Goal: Task Accomplishment & Management: Use online tool/utility

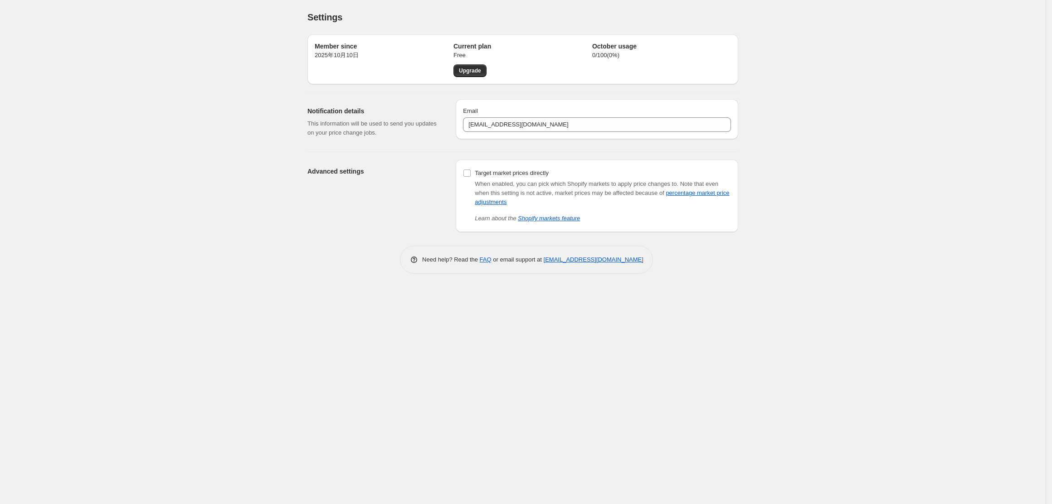
click at [836, 171] on div "Settings. This page is ready Settings Member since [DATE]年10月10日 Current plan F…" at bounding box center [522, 252] width 1045 height 504
click at [866, 169] on div "Settings. This page is ready Settings Member since [DATE]年10月10日 Current plan F…" at bounding box center [522, 252] width 1045 height 504
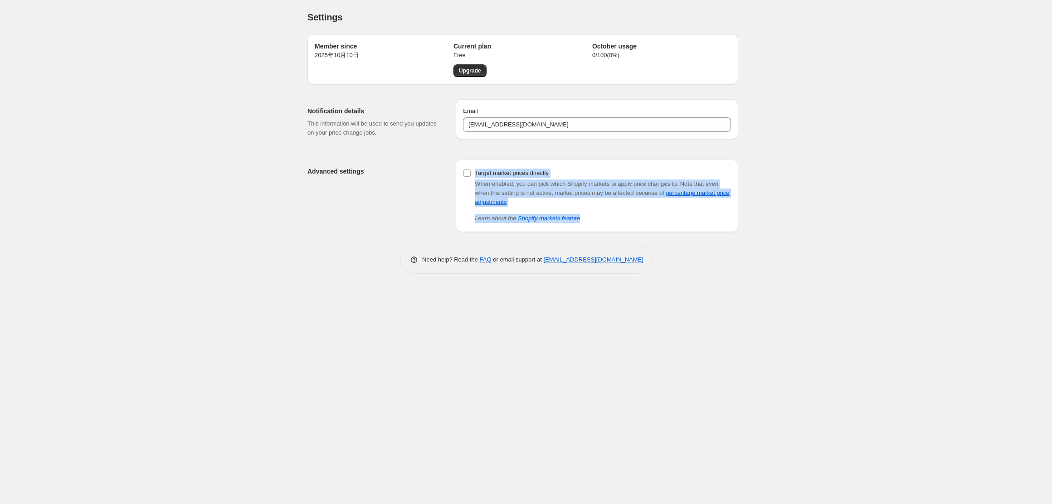
drag, startPoint x: 473, startPoint y: 176, endPoint x: 591, endPoint y: 210, distance: 122.7
click at [591, 210] on div "Target market prices directly When enabled, you can pick which Shopify markets …" at bounding box center [597, 195] width 268 height 56
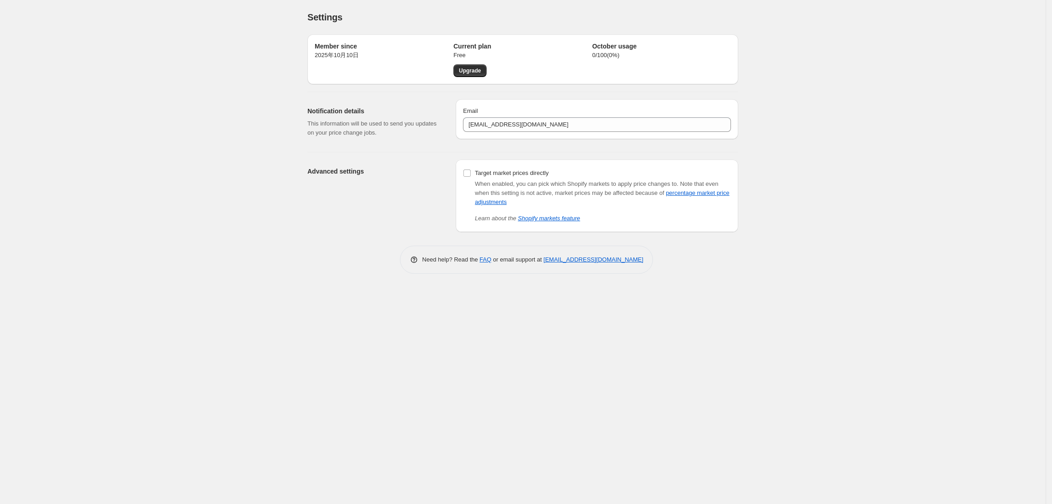
click at [648, 318] on div "Settings. This page is ready Settings Member since [DATE]年10月10日 Current plan F…" at bounding box center [522, 252] width 1045 height 504
drag, startPoint x: 301, startPoint y: 170, endPoint x: 363, endPoint y: 171, distance: 62.1
click at [363, 171] on div "Advanced settings Target market prices directly When enabled, you can pick whic…" at bounding box center [519, 192] width 438 height 80
click at [357, 155] on div at bounding box center [357, 155] width 0 height 0
click at [410, 306] on div "Settings. This page is ready Settings Member since [DATE]年10月10日 Current plan F…" at bounding box center [522, 252] width 1045 height 504
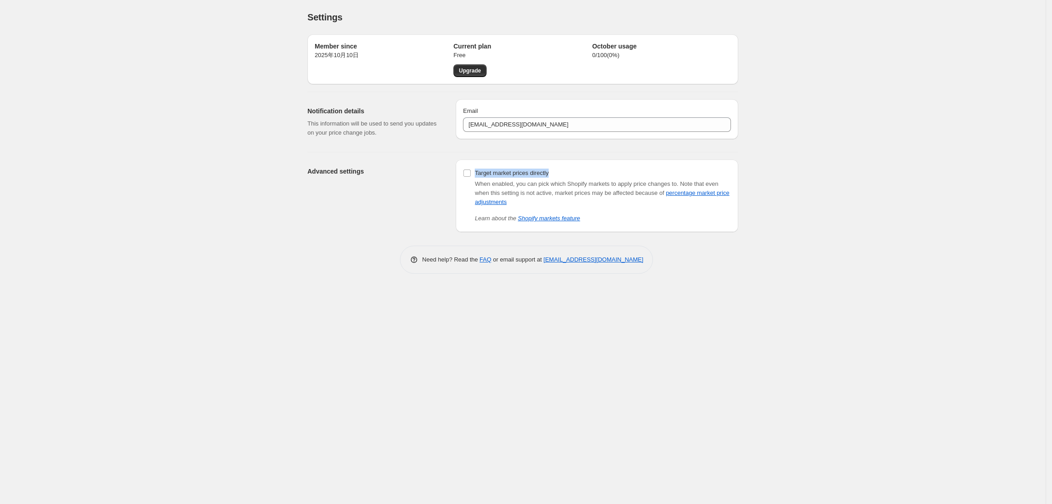
drag, startPoint x: 474, startPoint y: 173, endPoint x: 553, endPoint y: 173, distance: 79.3
click at [553, 173] on div "Target market prices directly When enabled, you can pick which Shopify markets …" at bounding box center [597, 195] width 268 height 56
click at [547, 157] on div at bounding box center [547, 157] width 0 height 0
click at [541, 339] on div "Settings. This page is ready Settings Member since [DATE]年10月10日 Current plan F…" at bounding box center [522, 252] width 1045 height 504
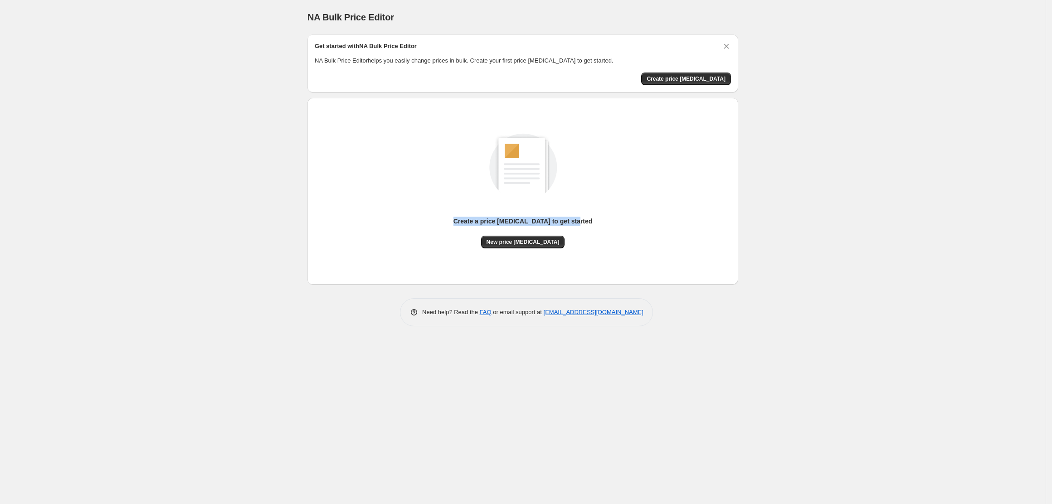
drag, startPoint x: 464, startPoint y: 221, endPoint x: 587, endPoint y: 225, distance: 122.5
click at [587, 225] on div "Create a price [MEDICAL_DATA] to get started New price [MEDICAL_DATA]" at bounding box center [523, 181] width 416 height 134
click at [581, 225] on div at bounding box center [581, 225] width 0 height 0
click at [617, 176] on div "Create a price [MEDICAL_DATA] to get started New price [MEDICAL_DATA]" at bounding box center [523, 181] width 416 height 134
click at [515, 247] on button "New price [MEDICAL_DATA]" at bounding box center [523, 242] width 84 height 13
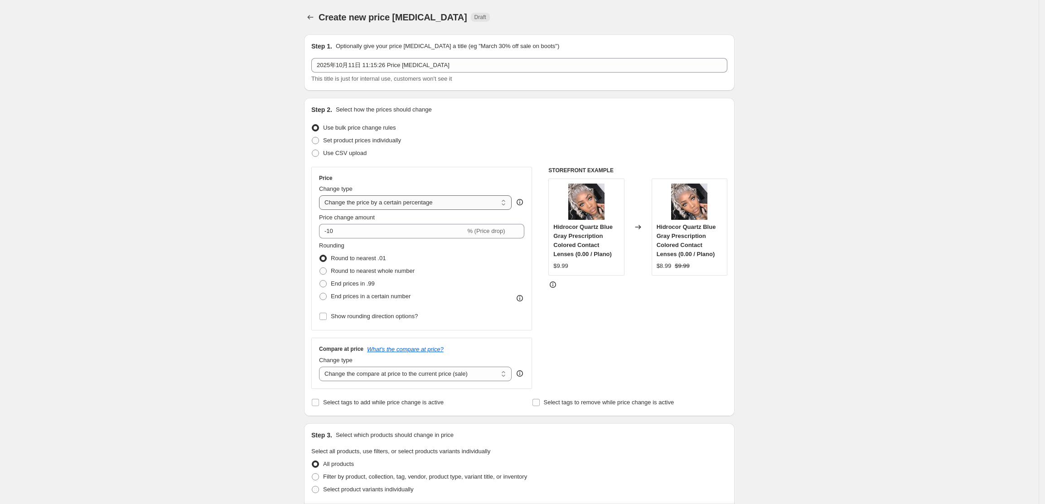
click at [461, 206] on select "Change the price to a certain amount Change the price by a certain amount Chang…" at bounding box center [415, 202] width 193 height 15
select select "no_change"
click at [322, 195] on select "Change the price to a certain amount Change the price by a certain amount Chang…" at bounding box center [415, 202] width 193 height 15
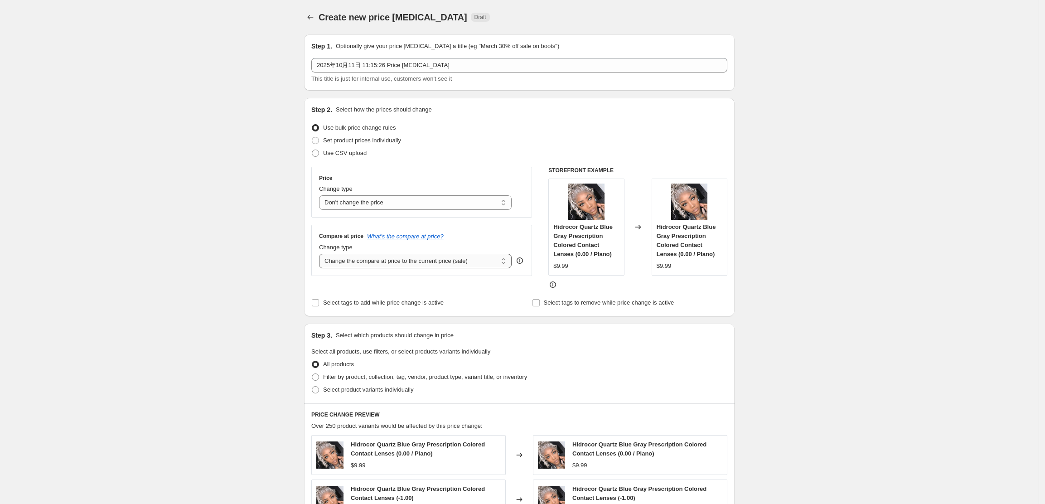
click at [437, 264] on select "Change the compare at price to the current price (sale) Change the compare at p…" at bounding box center [415, 261] width 193 height 15
select select "by"
click at [322, 255] on select "Change the compare at price to the current price (sale) Change the compare at p…" at bounding box center [415, 261] width 193 height 15
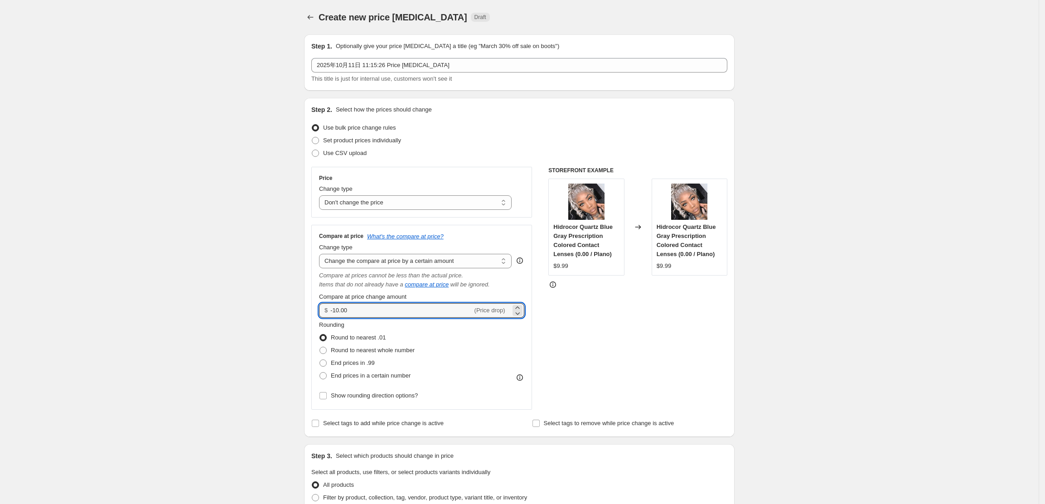
drag, startPoint x: 400, startPoint y: 314, endPoint x: 325, endPoint y: 307, distance: 75.5
click at [325, 307] on div "$ -10.00 (Price drop)" at bounding box center [421, 310] width 205 height 15
type input "40.00"
click at [616, 332] on div "STOREFRONT EXAMPLE Hidrocor Quartz Blue Gray Prescription Colored Contact Lense…" at bounding box center [637, 288] width 179 height 243
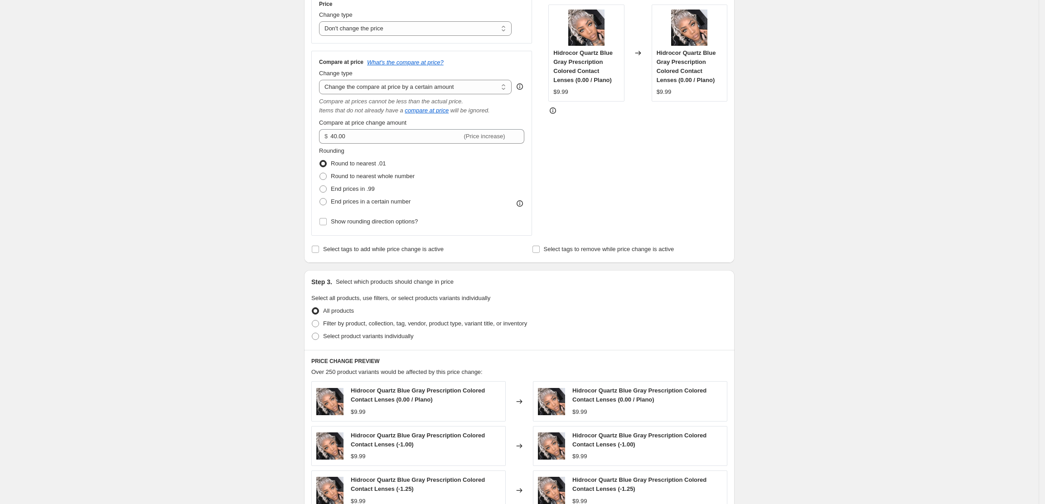
scroll to position [181, 0]
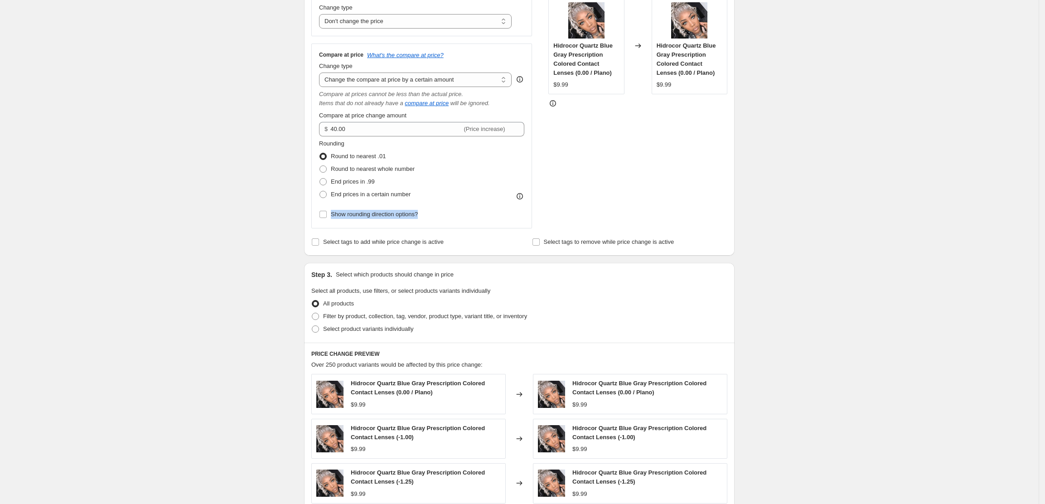
drag, startPoint x: 335, startPoint y: 216, endPoint x: 428, endPoint y: 217, distance: 92.9
click at [428, 217] on div "Rounding Round to nearest .01 Round to nearest whole number End prices in .99 E…" at bounding box center [421, 180] width 205 height 82
click at [422, 220] on div at bounding box center [422, 220] width 0 height 0
click at [746, 201] on div "Create new price [MEDICAL_DATA]. This page is ready Create new price [MEDICAL_D…" at bounding box center [519, 289] width 452 height 941
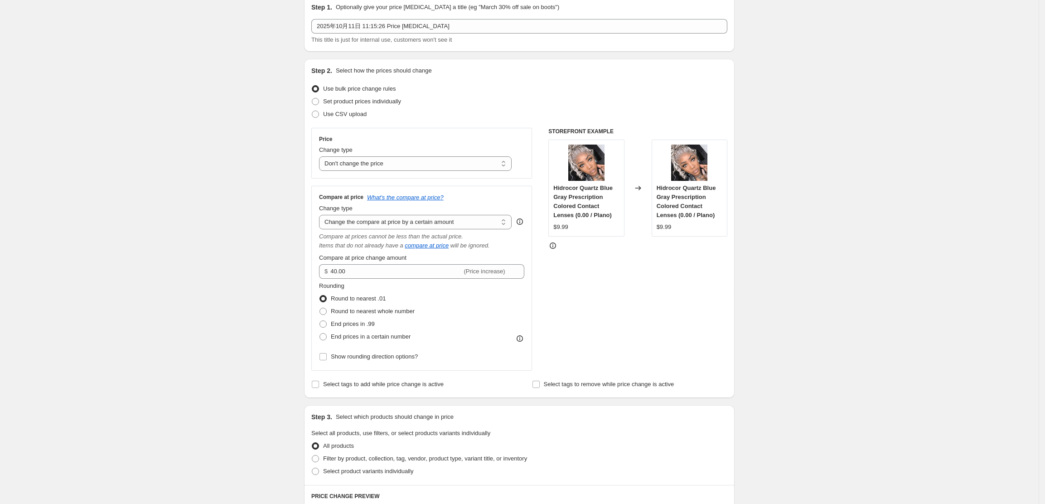
scroll to position [0, 0]
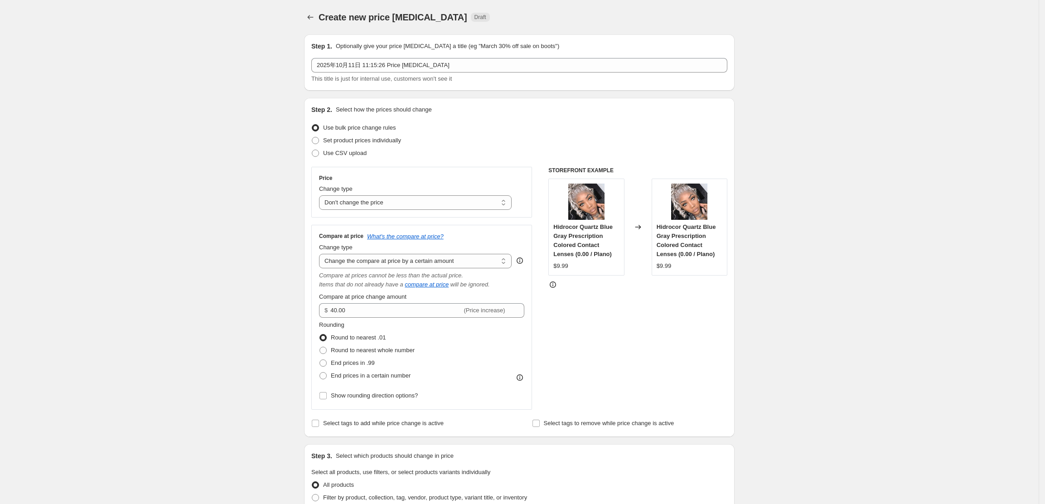
click at [475, 19] on span "Draft" at bounding box center [481, 17] width 12 height 7
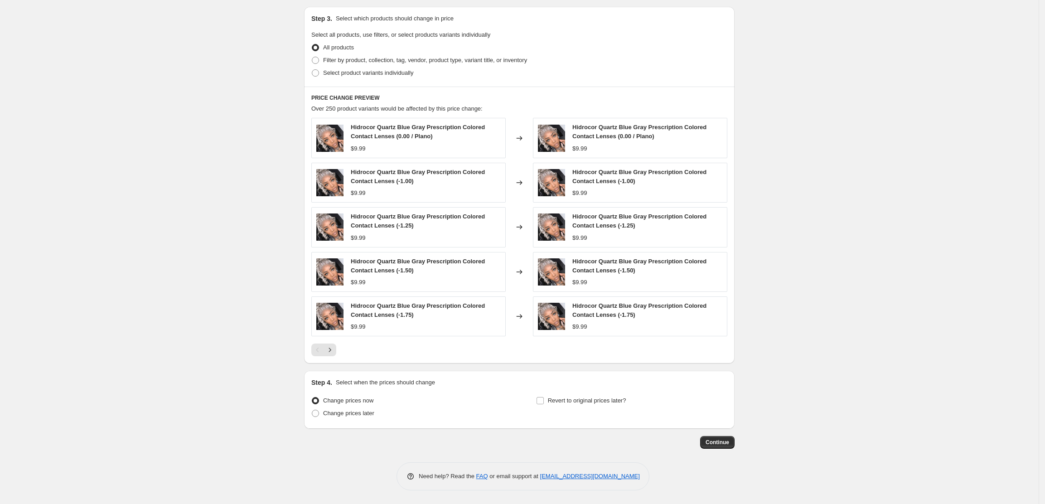
scroll to position [441, 0]
click at [715, 443] on span "Continue" at bounding box center [718, 442] width 24 height 7
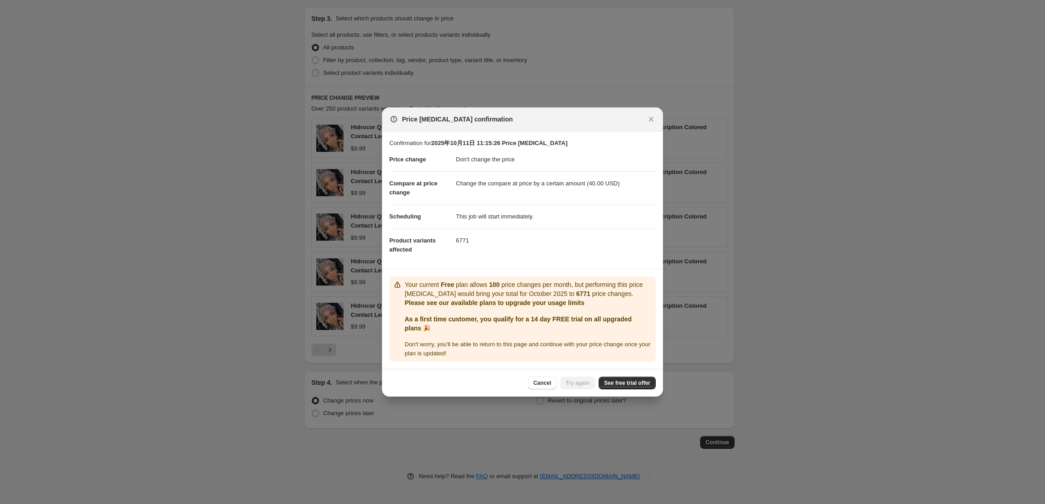
click at [813, 298] on div at bounding box center [522, 252] width 1045 height 504
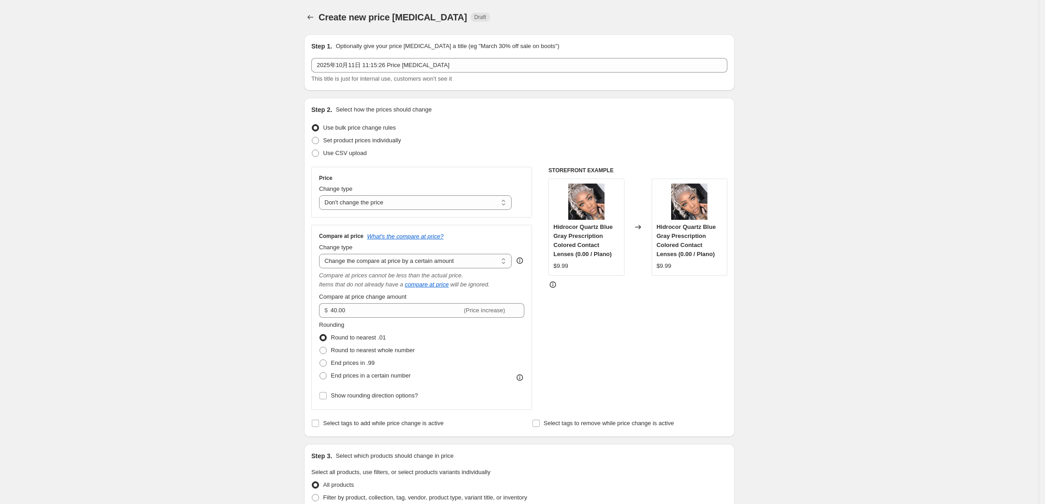
scroll to position [441, 0]
